Goal: Task Accomplishment & Management: Use online tool/utility

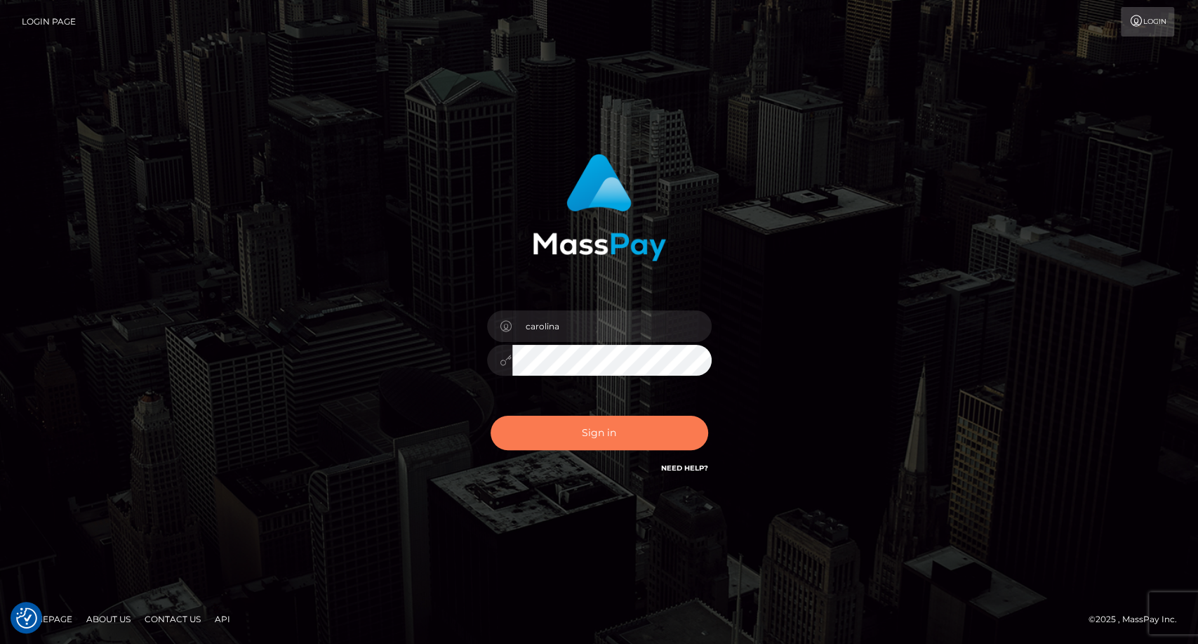
click at [624, 427] on button "Sign in" at bounding box center [600, 432] width 218 height 34
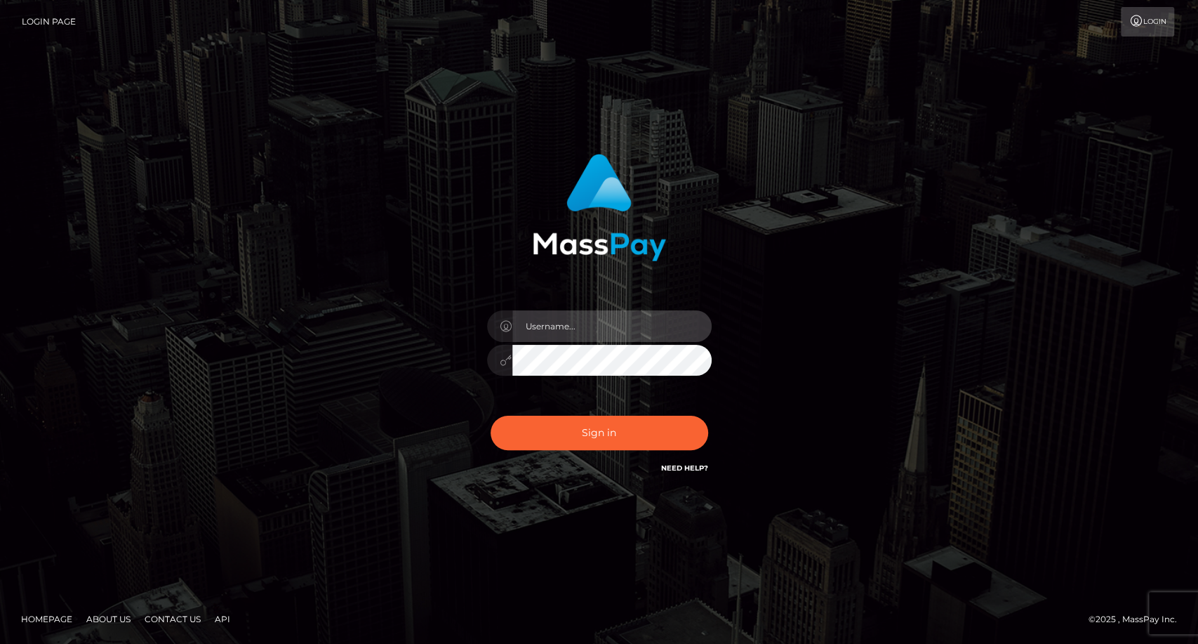
type input "carolina"
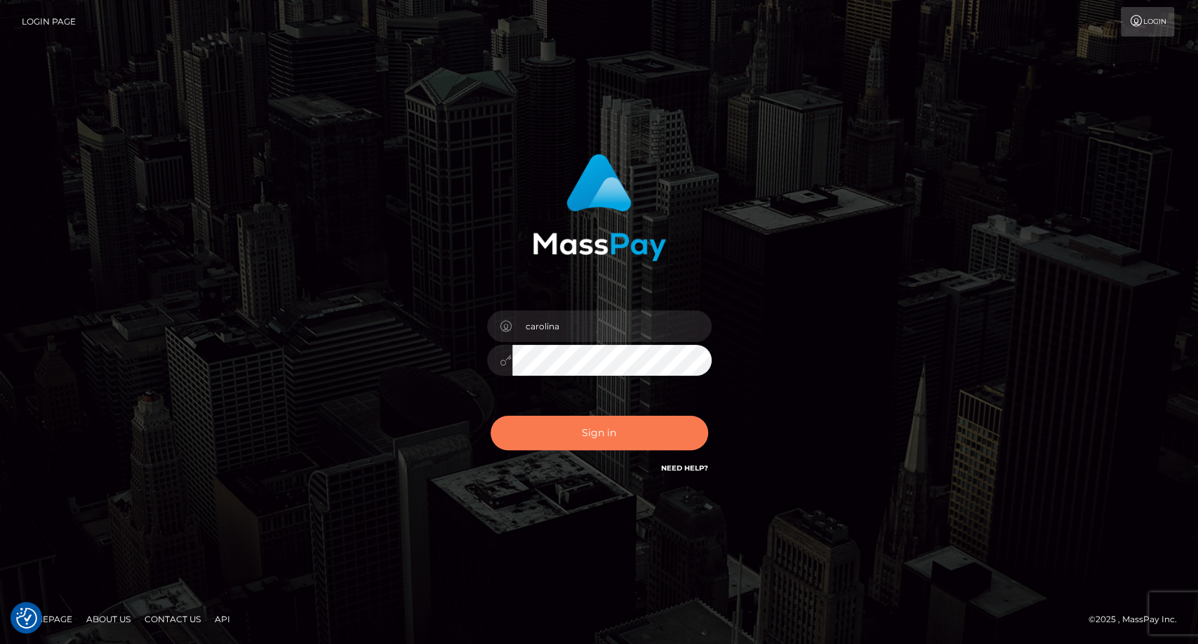
click at [625, 427] on button "Sign in" at bounding box center [600, 432] width 218 height 34
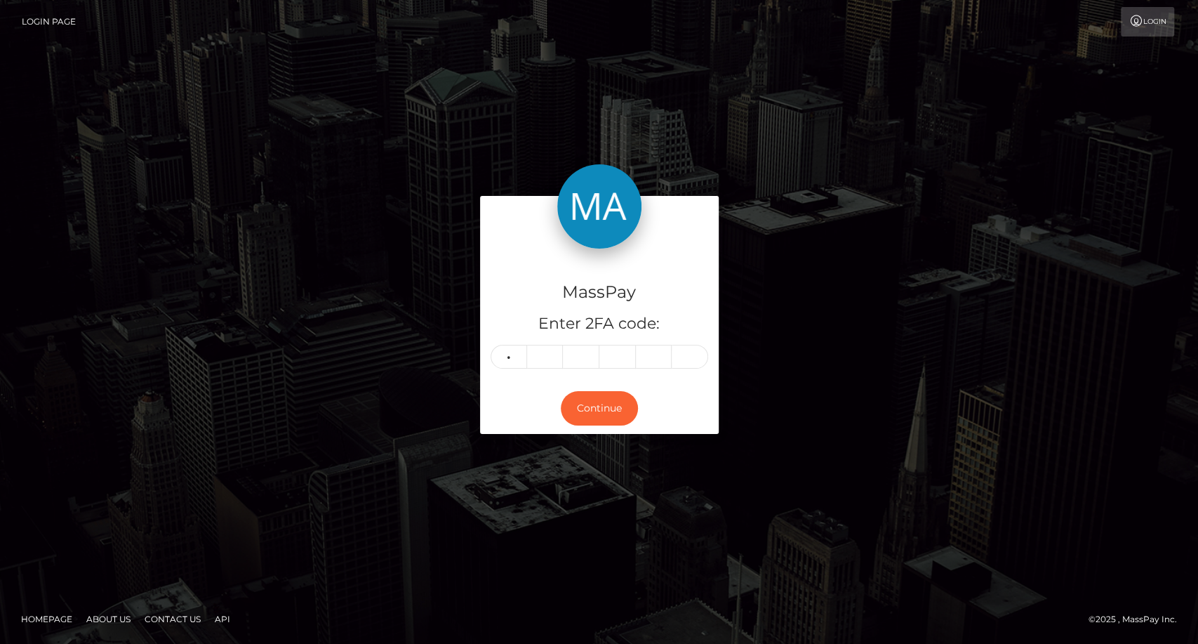
type input "9"
type input "4"
type input "7"
type input "1"
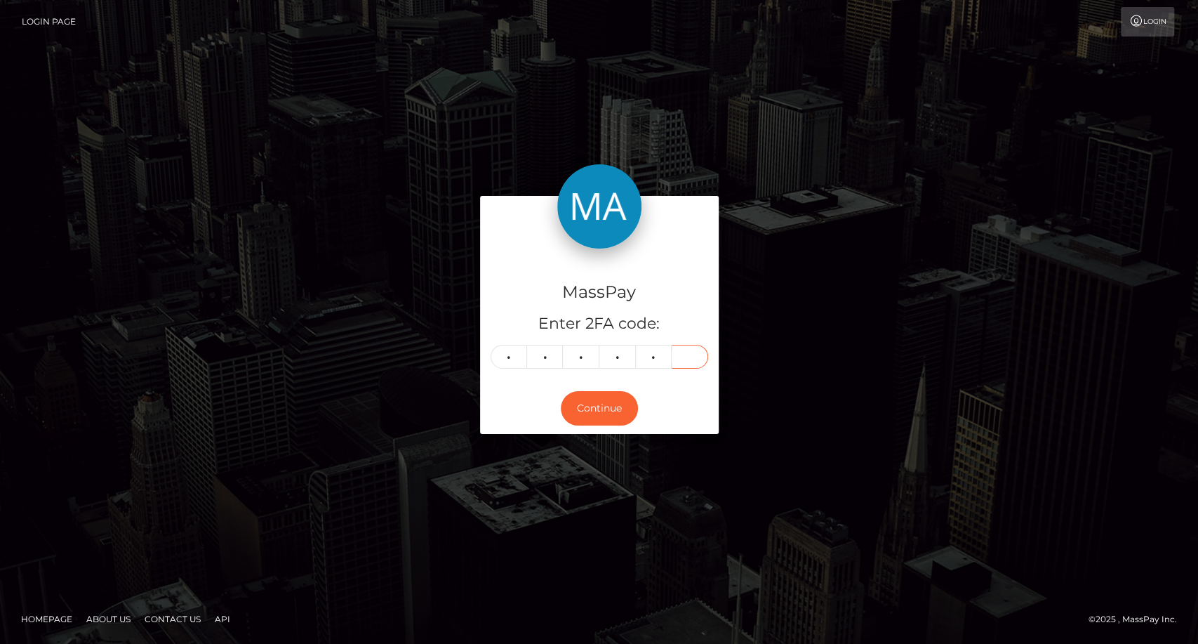
type input "3"
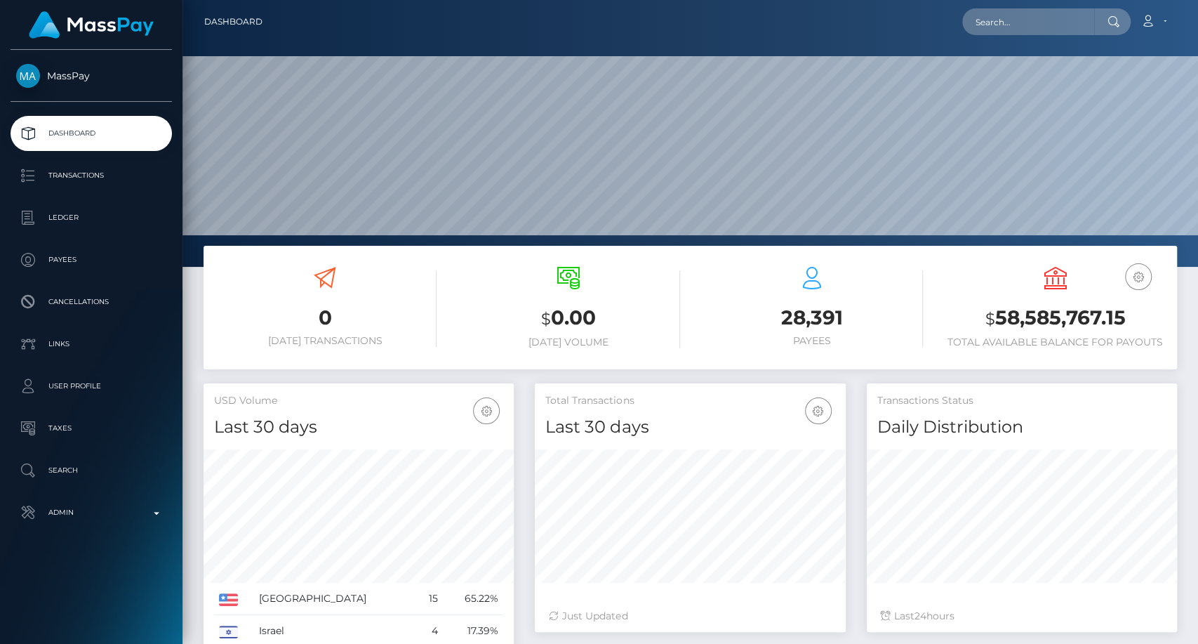
scroll to position [248, 310]
click at [1012, 25] on input "text" at bounding box center [1028, 21] width 132 height 27
paste input "diaalcuadrado@gmail.com"
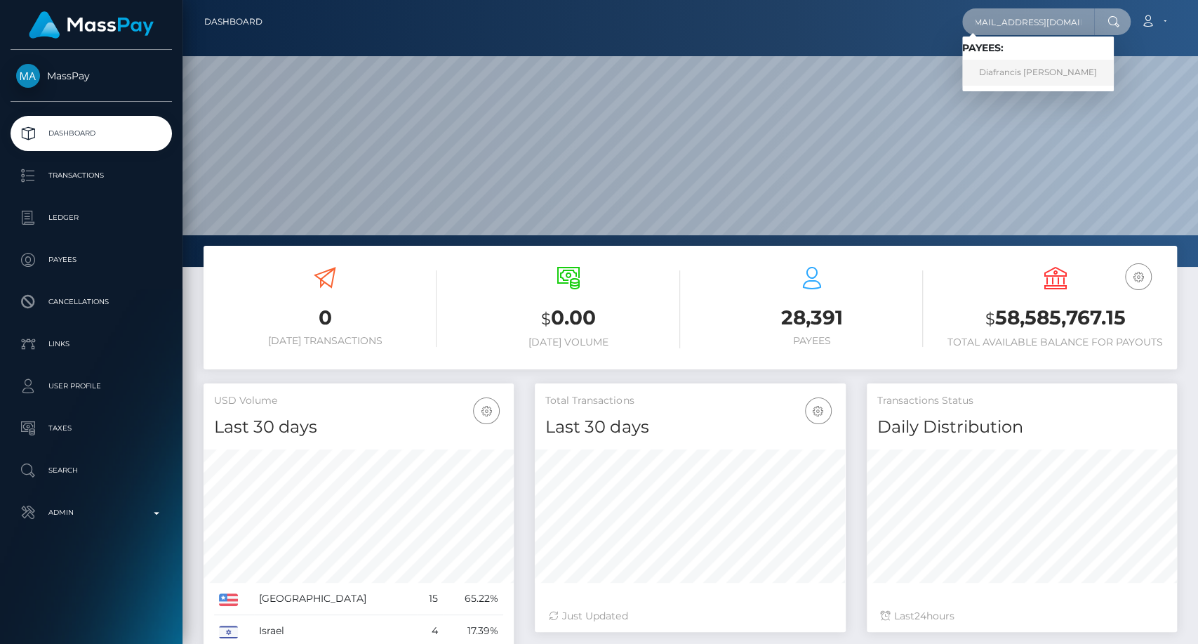
type input "diaalcuadrado@gmail.com"
click at [1055, 69] on link "Diafrancis Maria Salas Lugo" at bounding box center [1038, 73] width 152 height 26
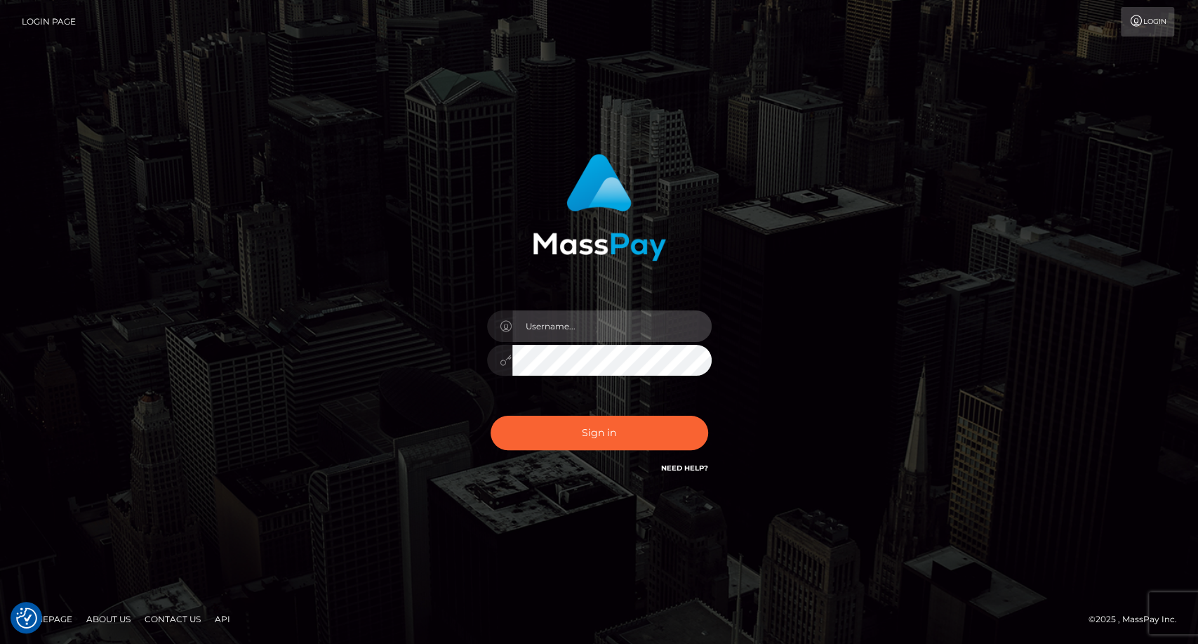
type input "carolina"
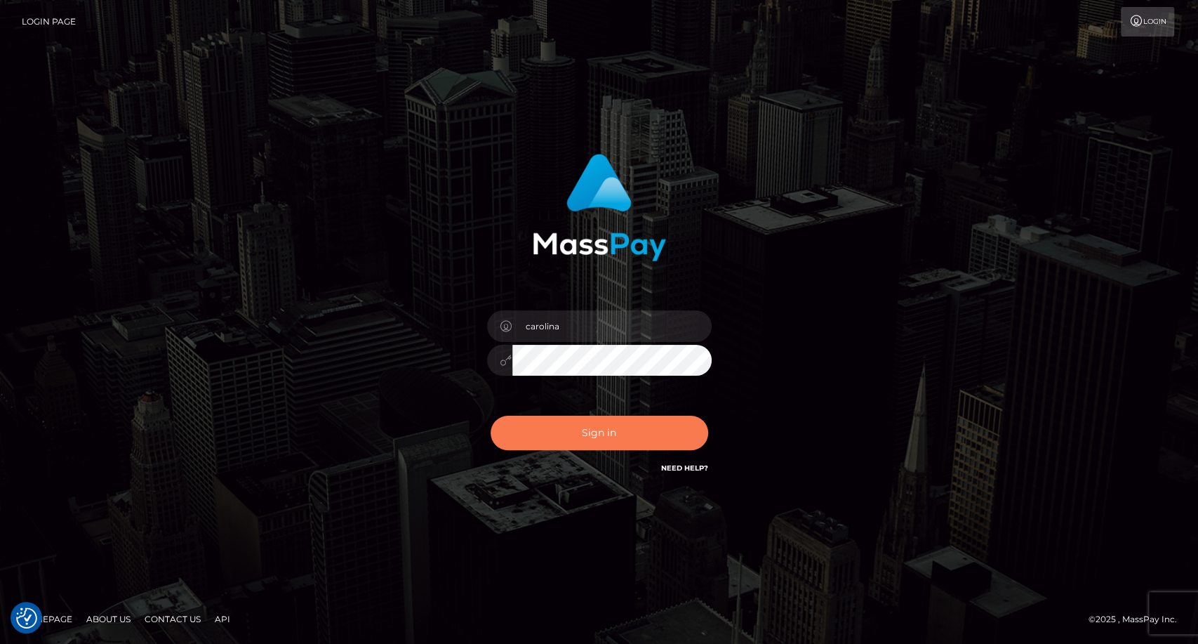
click at [655, 439] on button "Sign in" at bounding box center [600, 432] width 218 height 34
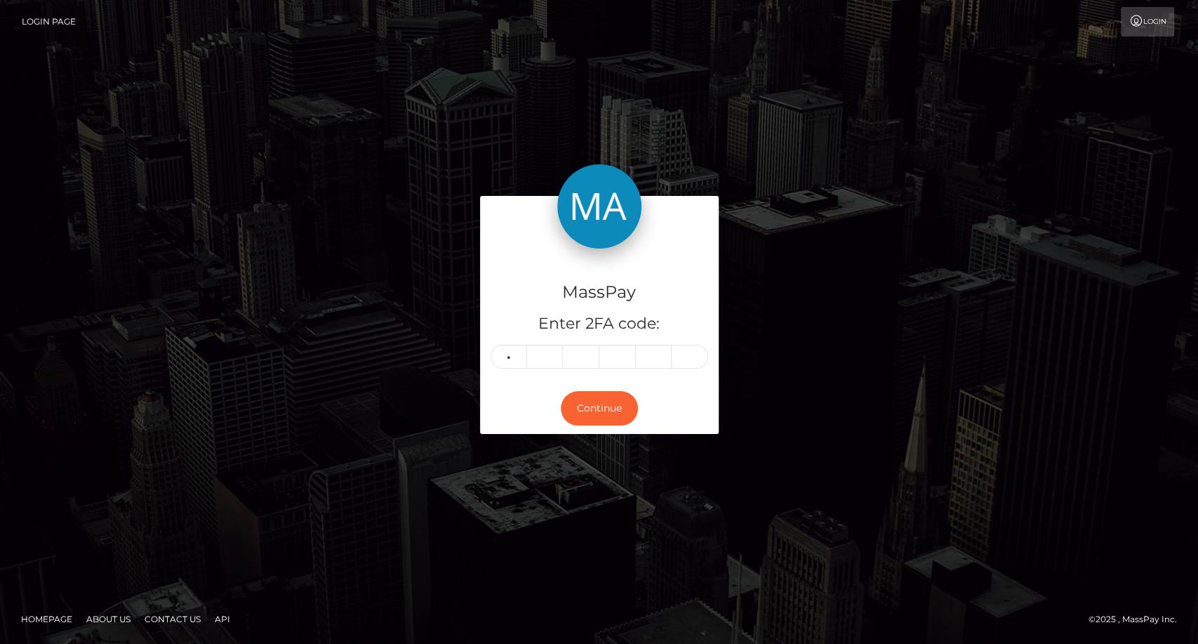
type input "8"
type input "5"
type input "4"
type input "3"
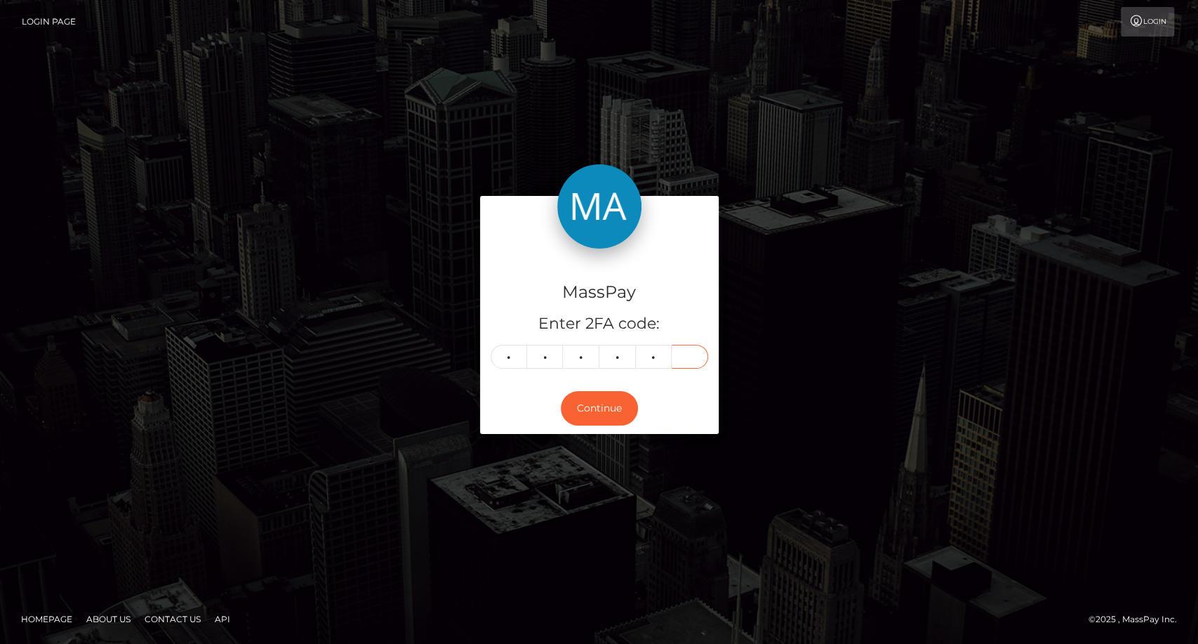
type input "3"
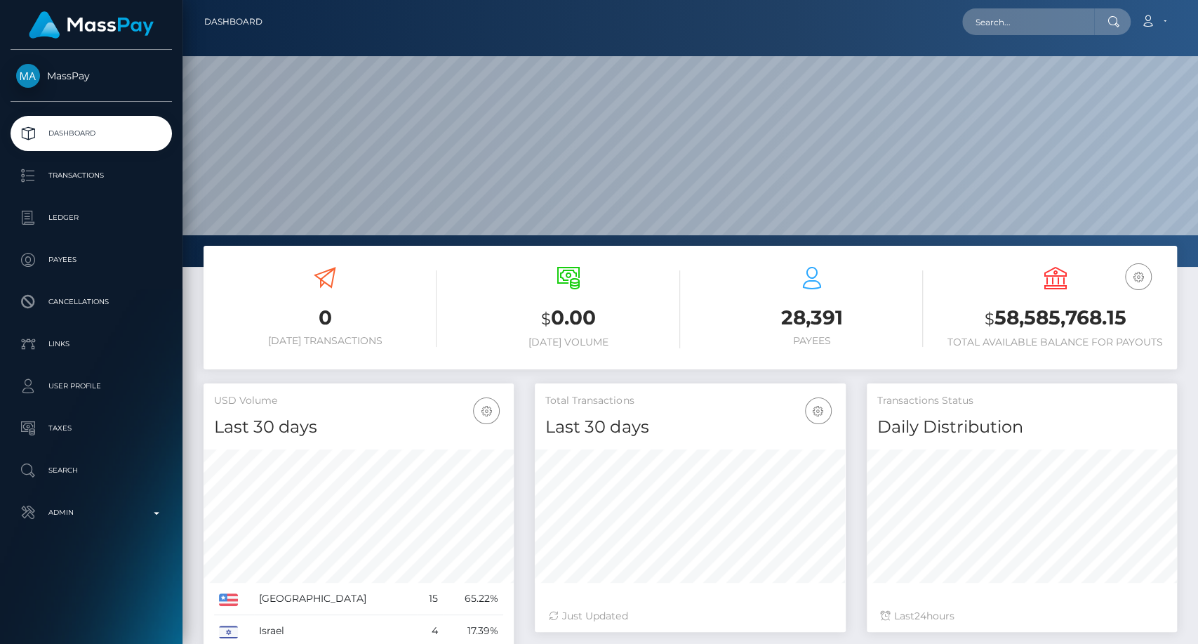
scroll to position [248, 310]
click at [994, 29] on input "text" at bounding box center [1028, 21] width 132 height 27
paste input "ashleyphoenixmod@gmail.com"
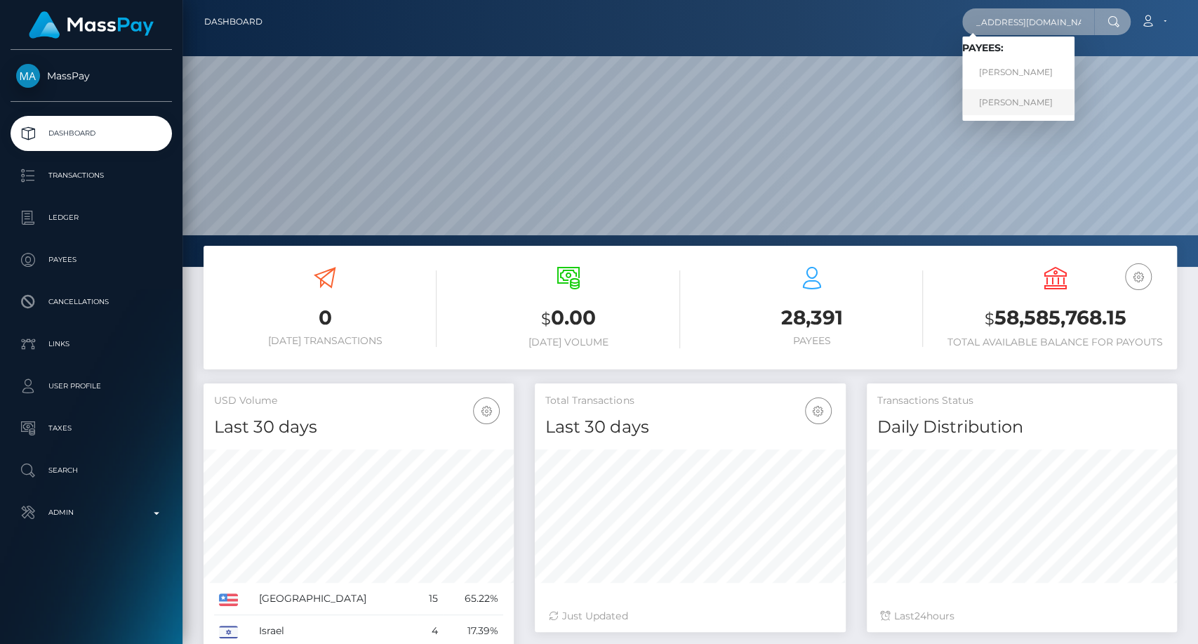
type input "ashleyphoenixmod@gmail.com"
click at [1016, 102] on link "MELISSA MARIE SMAIL" at bounding box center [1018, 102] width 112 height 26
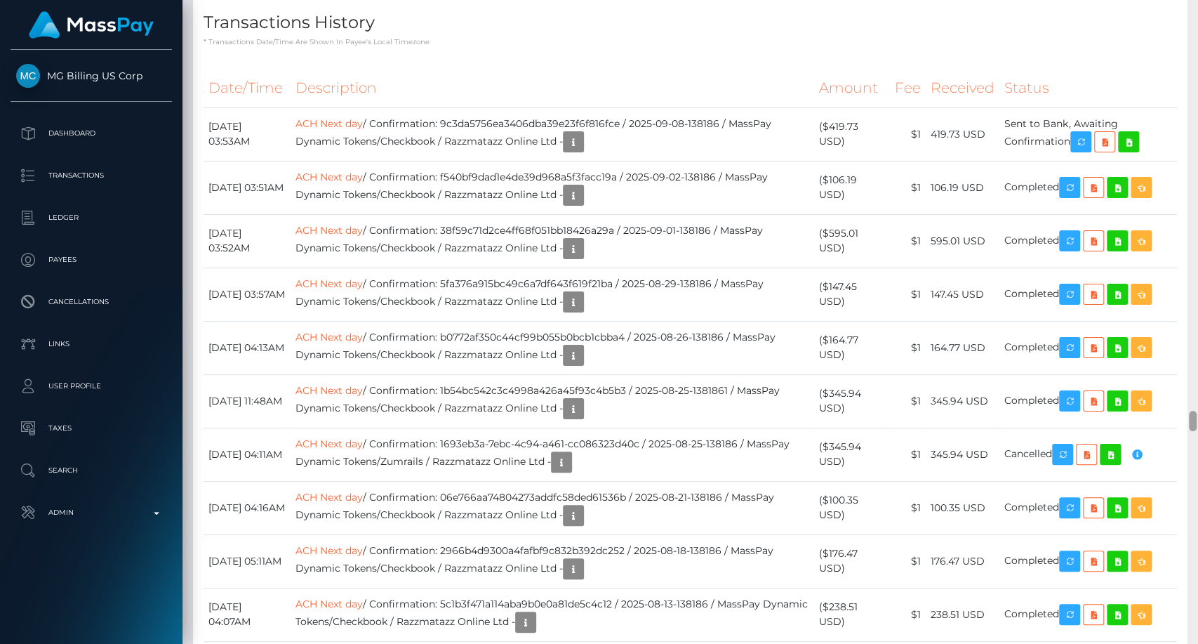
scroll to position [12635, 0]
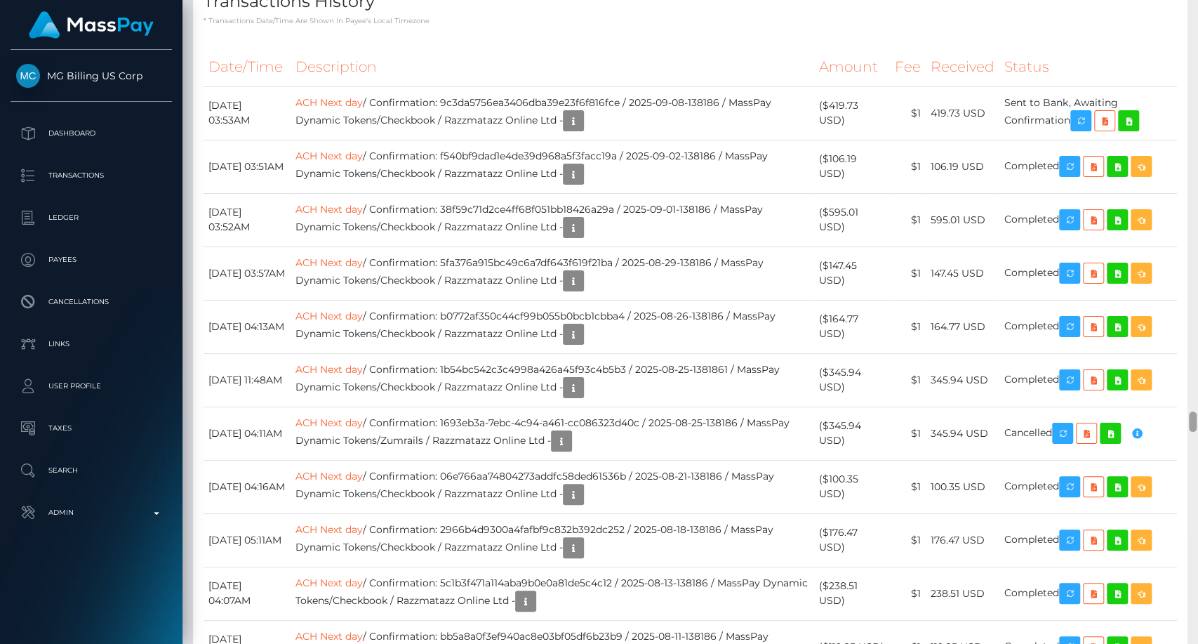
drag, startPoint x: 1193, startPoint y: 163, endPoint x: 1196, endPoint y: 425, distance: 261.8
click at [1196, 425] on div at bounding box center [1192, 322] width 11 height 644
drag, startPoint x: 374, startPoint y: 171, endPoint x: 211, endPoint y: 159, distance: 163.9
click at [207, 14] on h4 "Transactions History" at bounding box center [690, 1] width 973 height 25
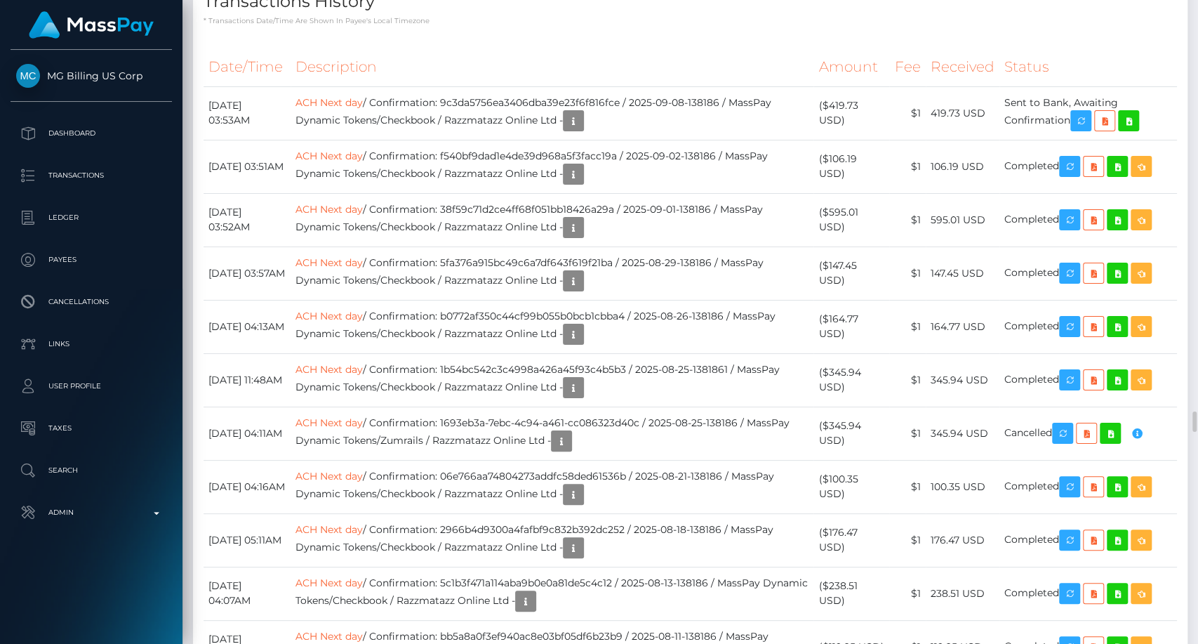
copy h4 "Transactions History"
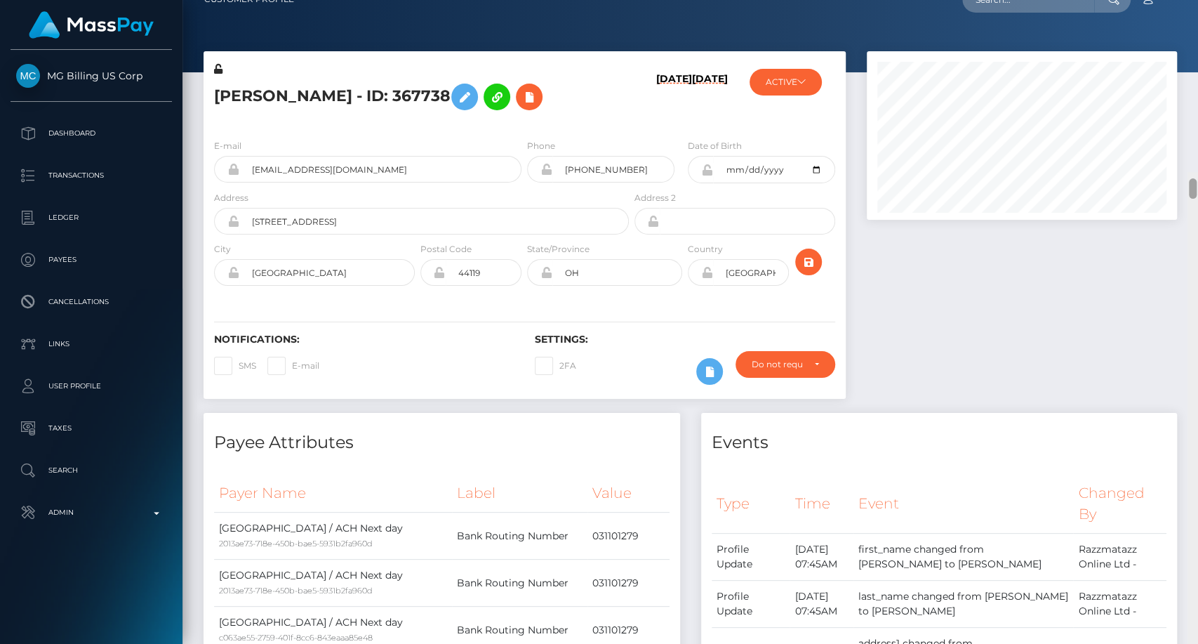
scroll to position [0, 0]
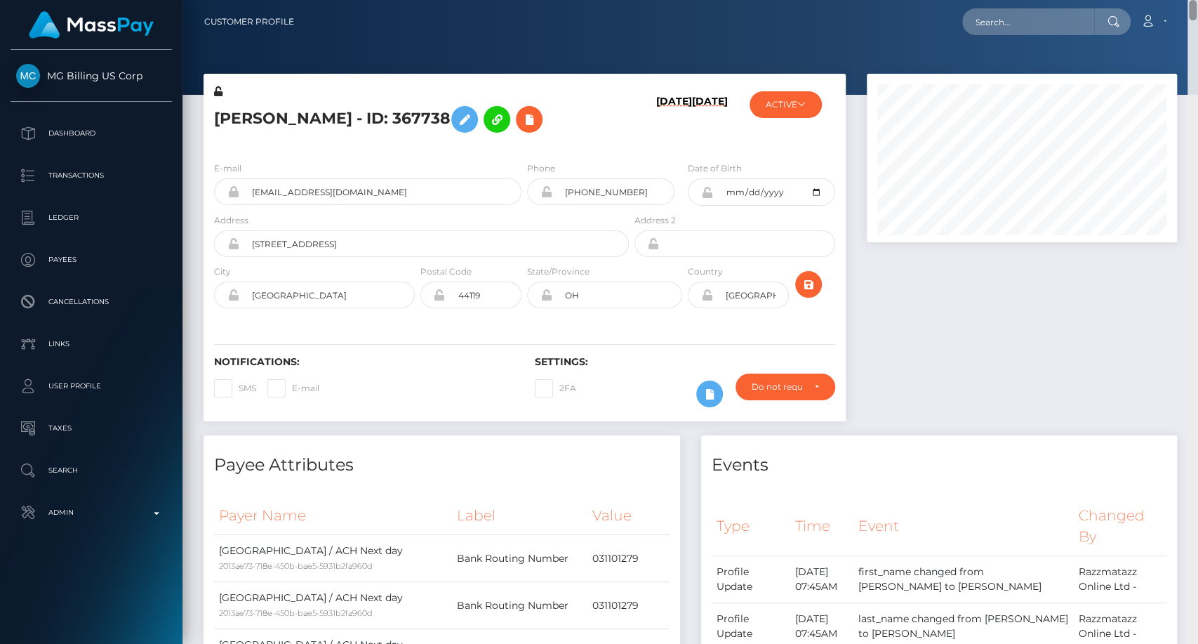
drag, startPoint x: 1196, startPoint y: 299, endPoint x: 1175, endPoint y: -12, distance: 311.5
click at [1175, 0] on html "MG Billing US Corp Dashboard Transactions Ledger Payees Links" at bounding box center [599, 322] width 1198 height 644
click at [1040, 24] on input "text" at bounding box center [1028, 21] width 132 height 27
paste input "[EMAIL_ADDRESS][DOMAIN_NAME]"
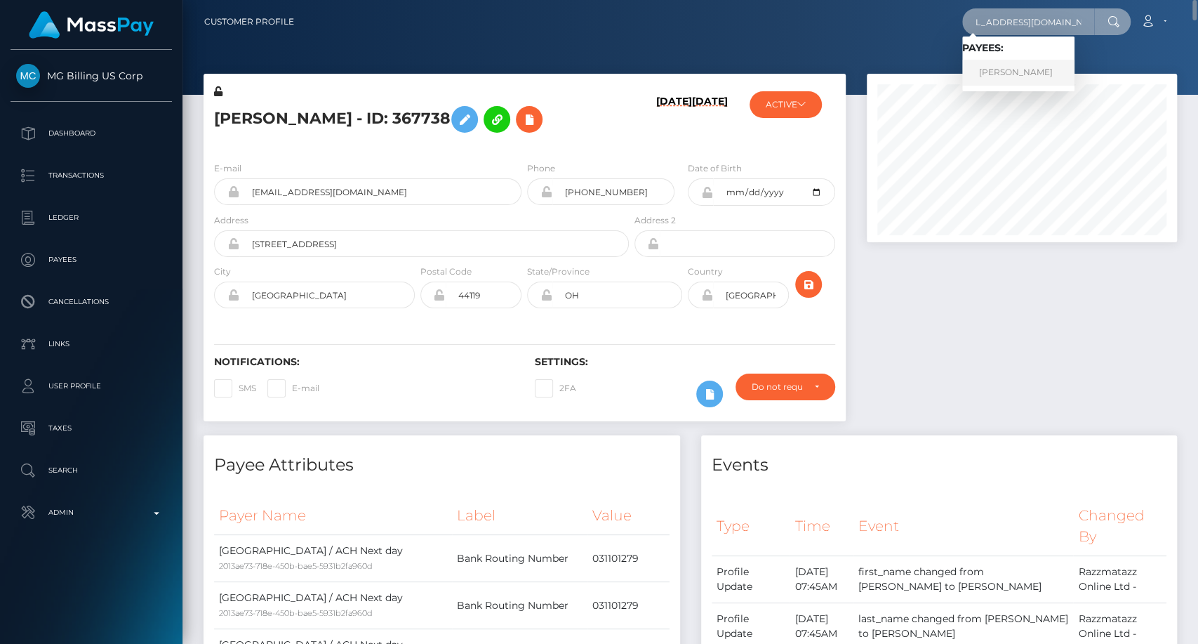
type input "onuhcynthia2020@yahoo.com"
click at [1034, 65] on link "CYNTHIA NKECHIKWURU" at bounding box center [1018, 73] width 112 height 26
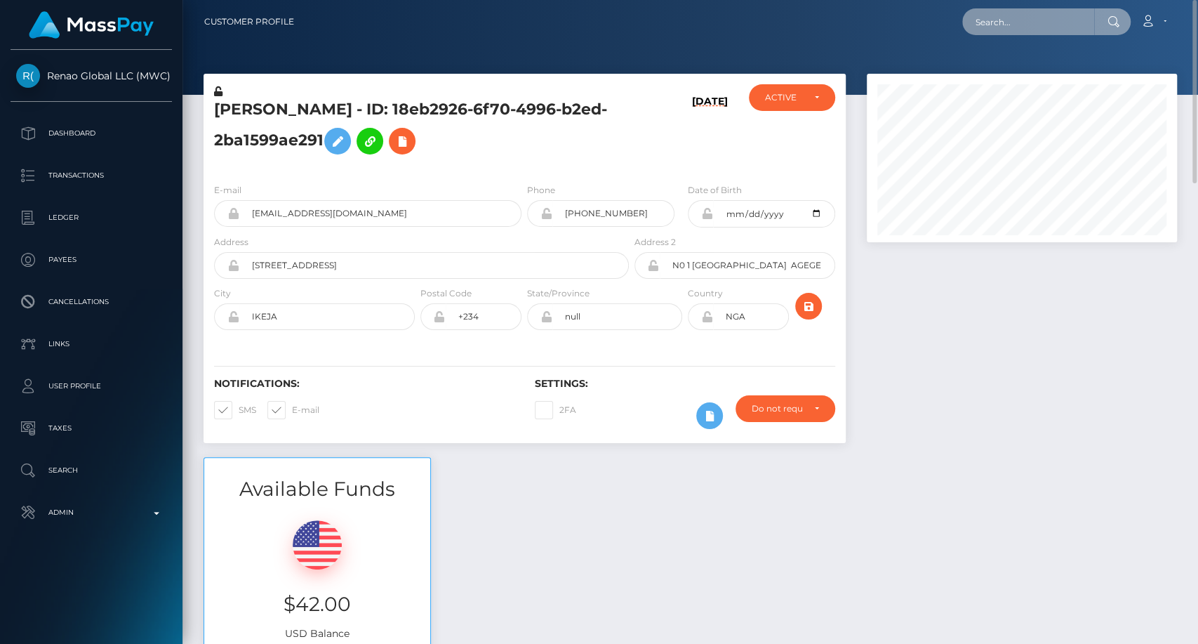
click at [1038, 23] on input "text" at bounding box center [1028, 21] width 132 height 27
paste input "[EMAIL_ADDRESS][DOMAIN_NAME]"
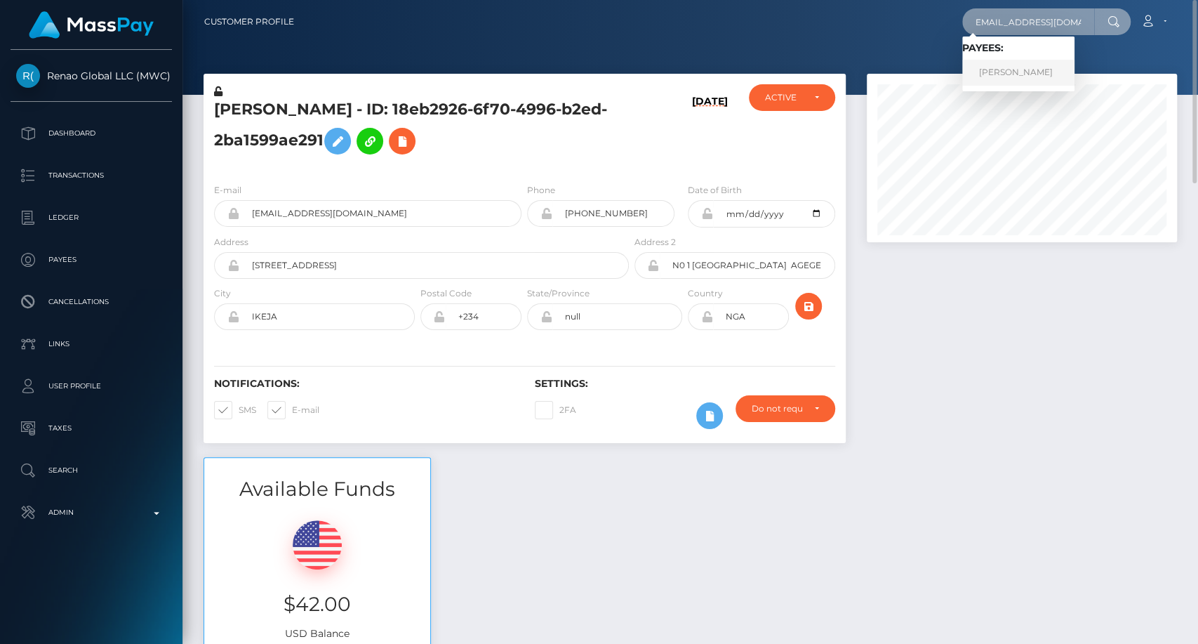
type input "[EMAIL_ADDRESS][DOMAIN_NAME]"
click at [1034, 69] on link "[PERSON_NAME]" at bounding box center [1018, 73] width 112 height 26
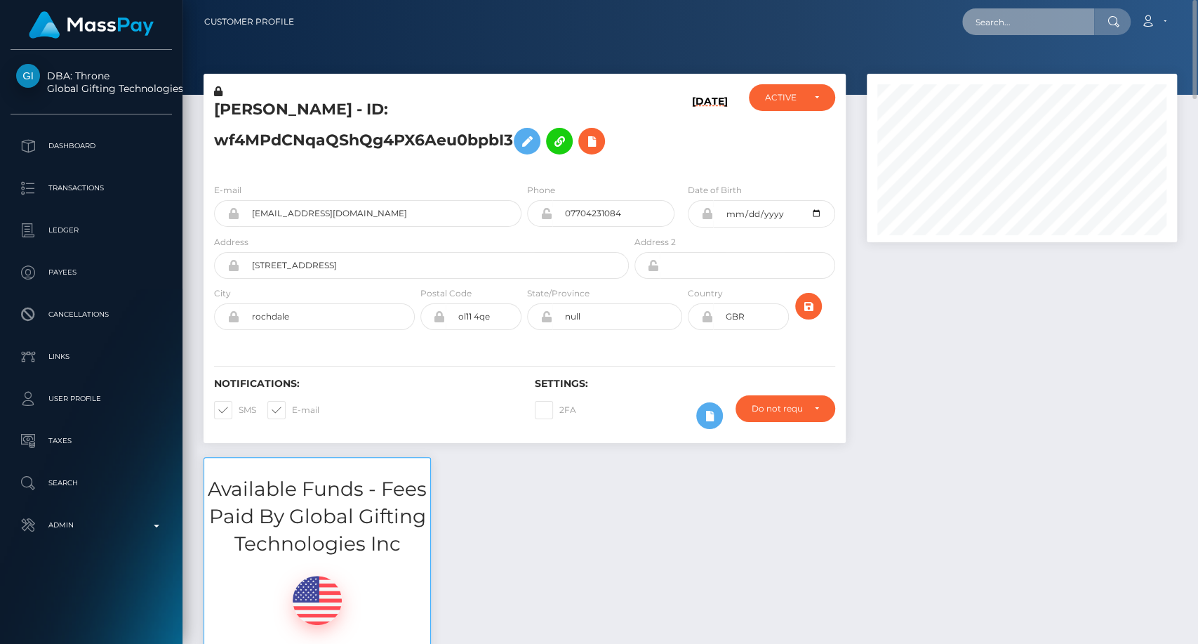
click at [1018, 26] on input "text" at bounding box center [1028, 21] width 132 height 27
paste input "[EMAIL_ADDRESS][DOMAIN_NAME]"
type input "[EMAIL_ADDRESS][DOMAIN_NAME]"
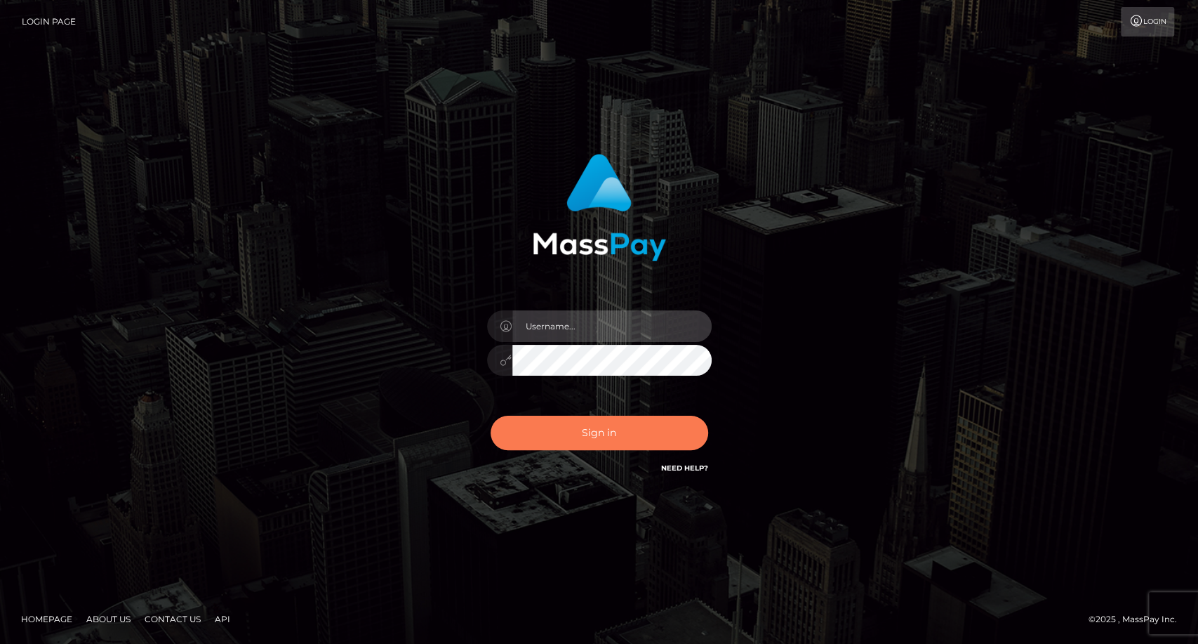
type input "carolina"
click at [609, 435] on button "Sign in" at bounding box center [600, 432] width 218 height 34
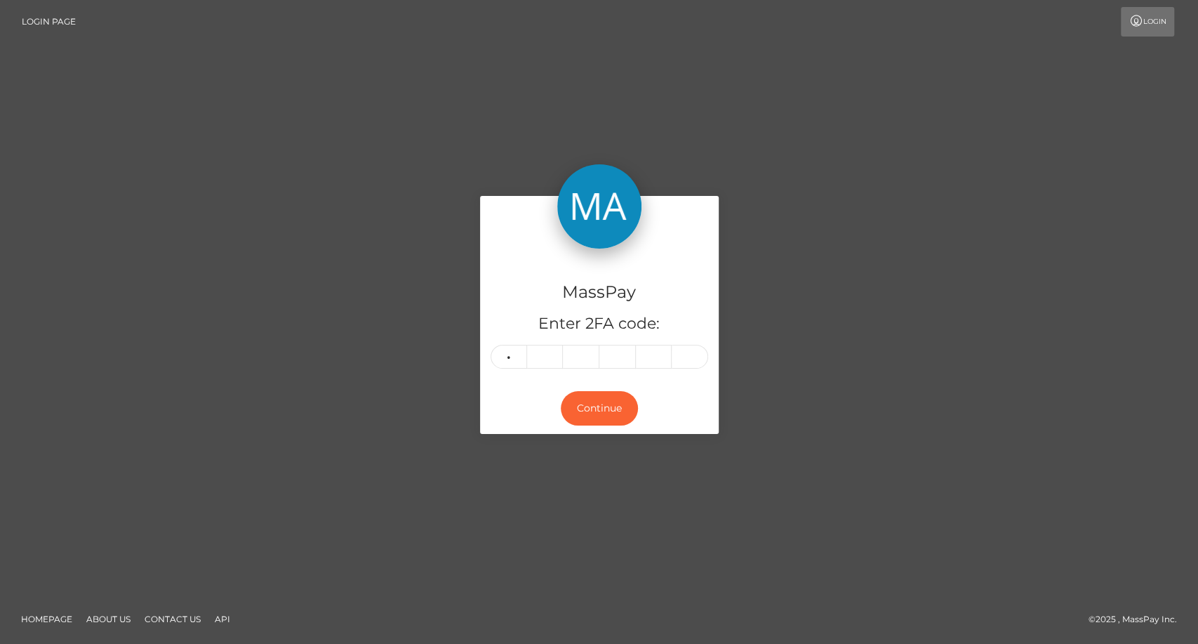
type input "7"
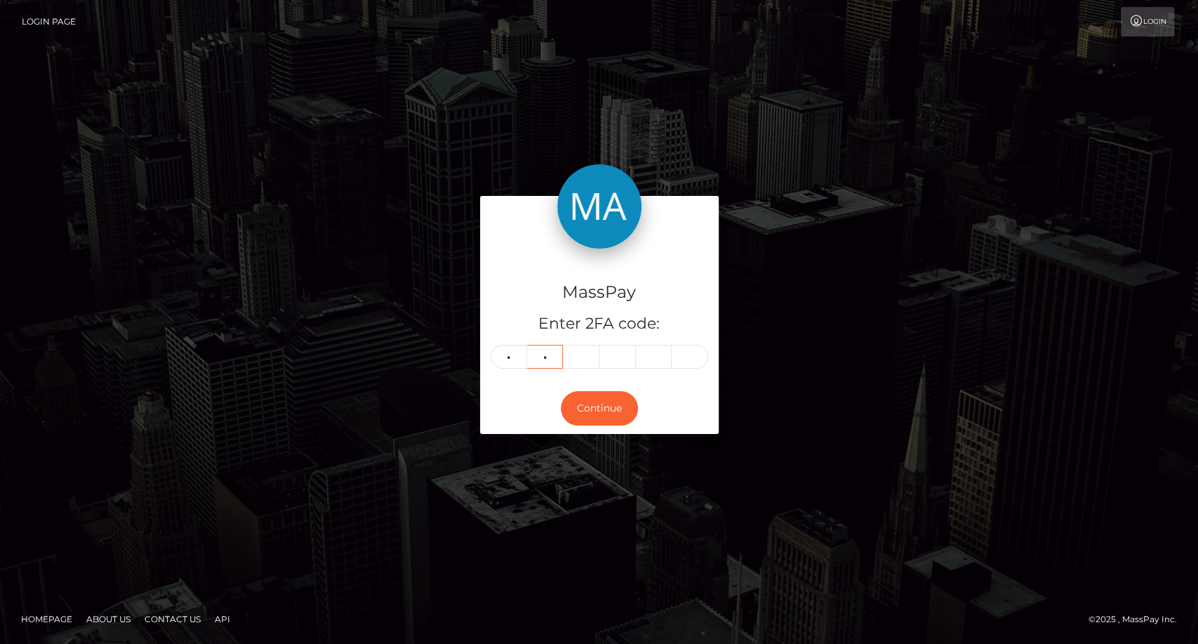
type input "6"
type input "0"
type input "2"
type input "1"
type input "9"
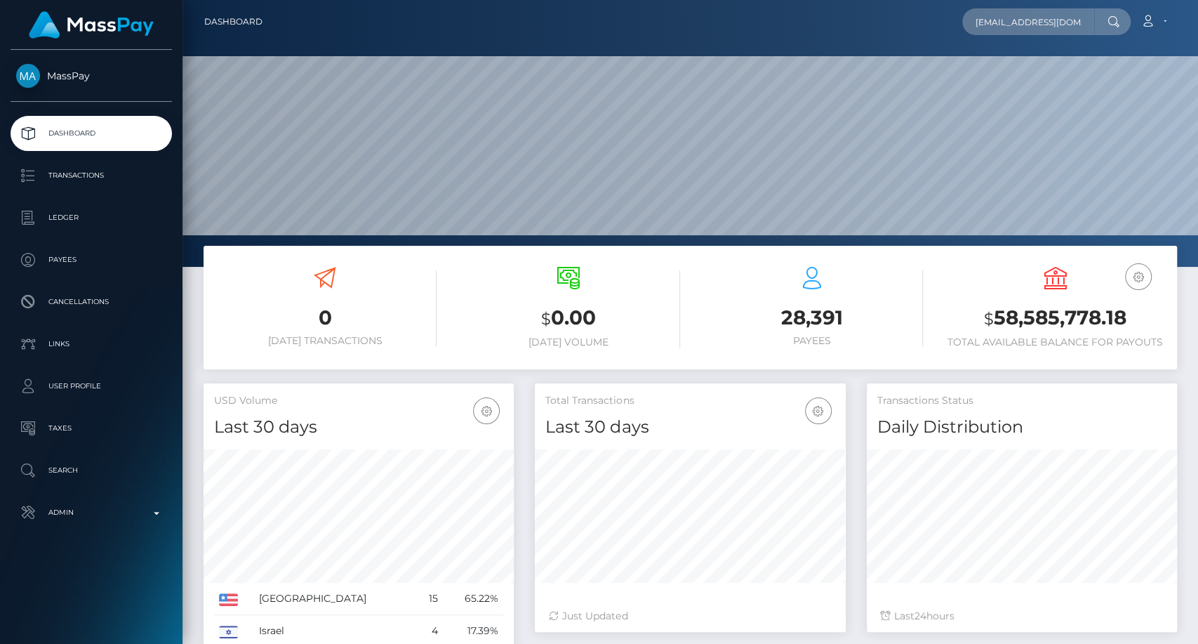
scroll to position [0, 21]
type input "[EMAIL_ADDRESS][DOMAIN_NAME]"
click at [1040, 76] on link "NATALIE REY" at bounding box center [1018, 73] width 112 height 26
